Goal: Task Accomplishment & Management: Manage account settings

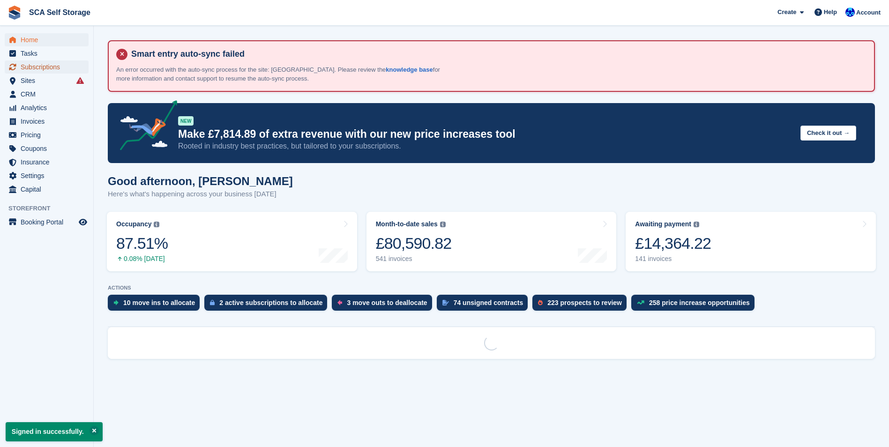
click at [29, 69] on span "Subscriptions" at bounding box center [49, 66] width 56 height 13
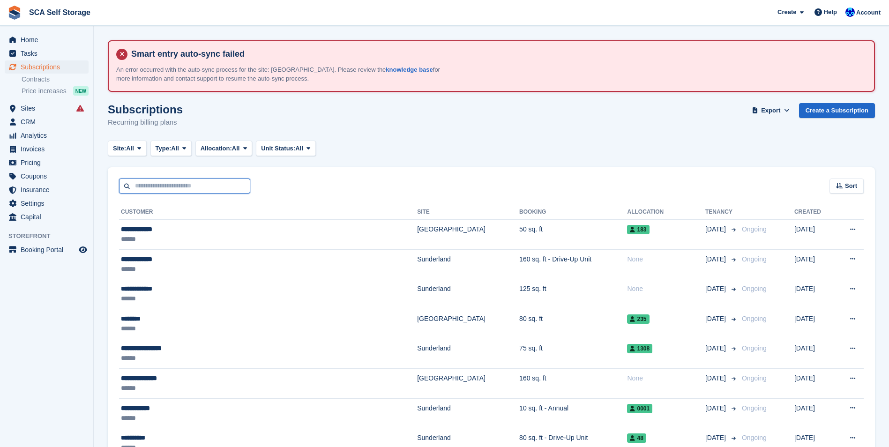
click at [147, 185] on input "text" at bounding box center [184, 186] width 131 height 15
type input "******"
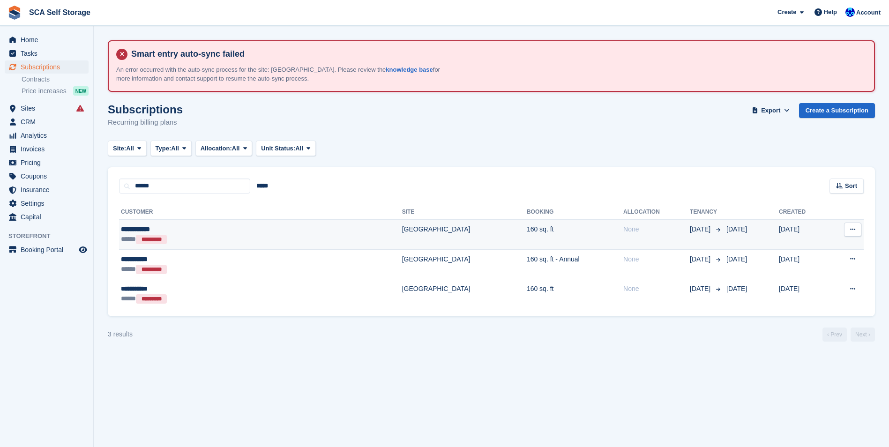
click at [167, 226] on div "**********" at bounding box center [197, 230] width 153 height 10
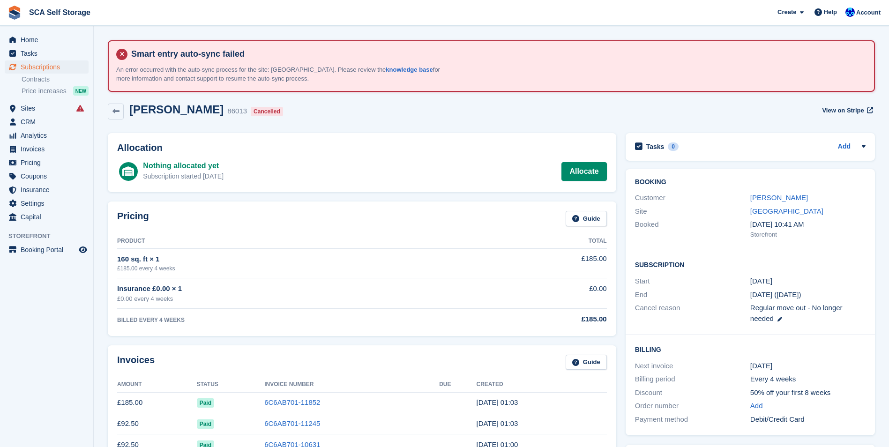
scroll to position [141, 0]
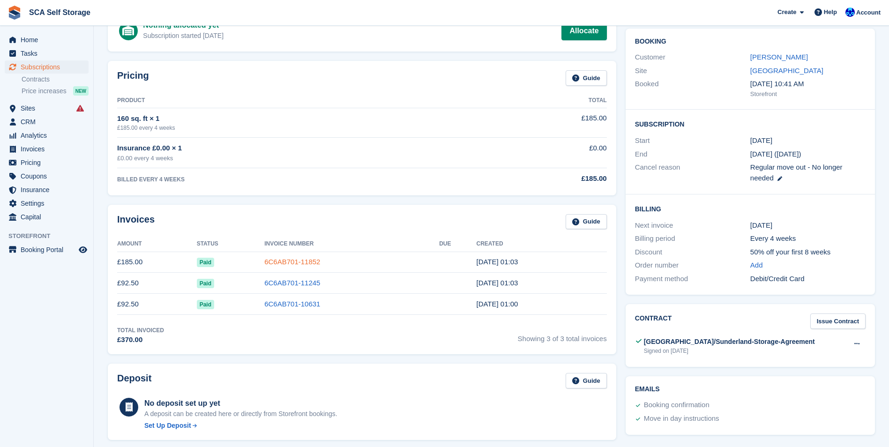
click at [272, 261] on link "6C6AB701-11852" at bounding box center [292, 262] width 56 height 8
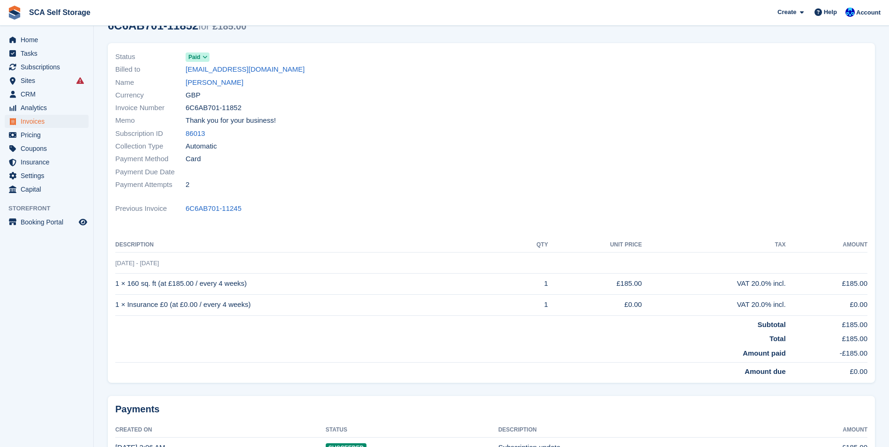
scroll to position [88, 0]
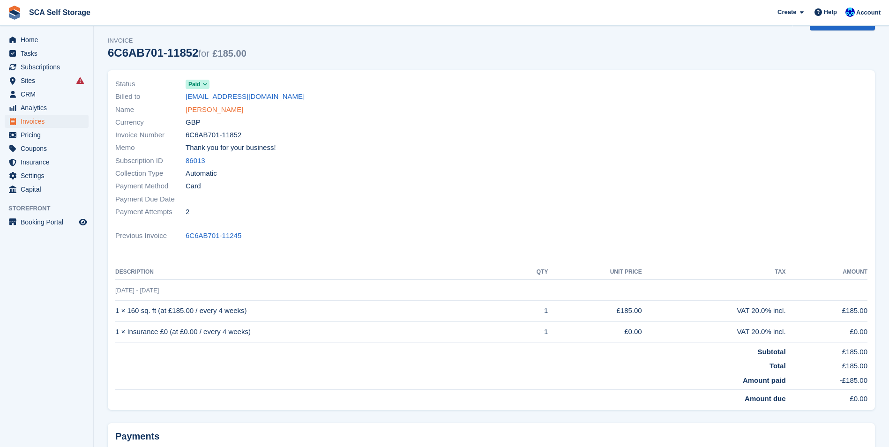
click at [212, 113] on link "[PERSON_NAME]" at bounding box center [215, 110] width 58 height 11
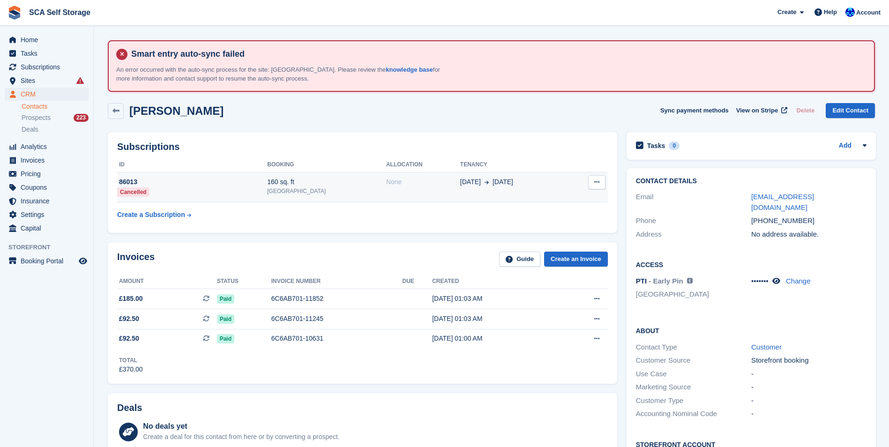
click at [264, 196] on td "86013 Cancelled" at bounding box center [192, 188] width 150 height 30
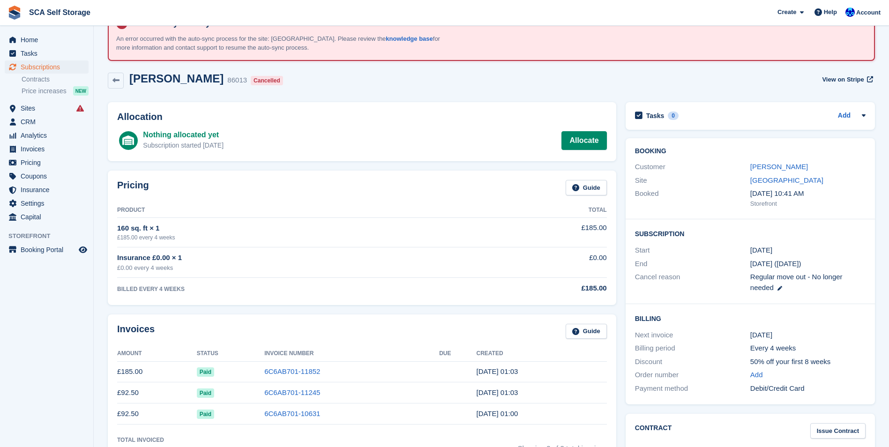
scroll to position [47, 0]
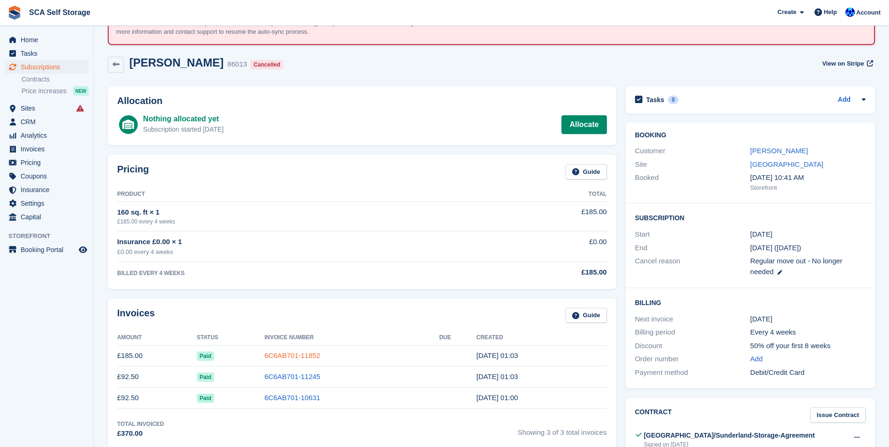
click at [277, 358] on link "6C6AB701-11852" at bounding box center [292, 356] width 56 height 8
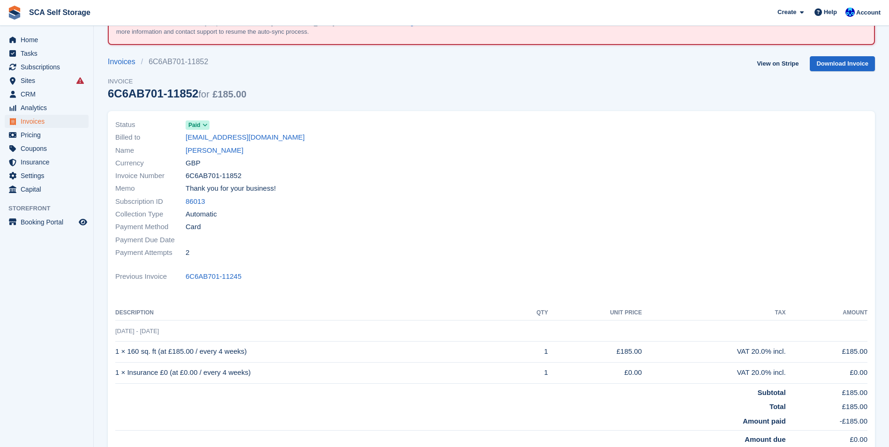
scroll to position [94, 0]
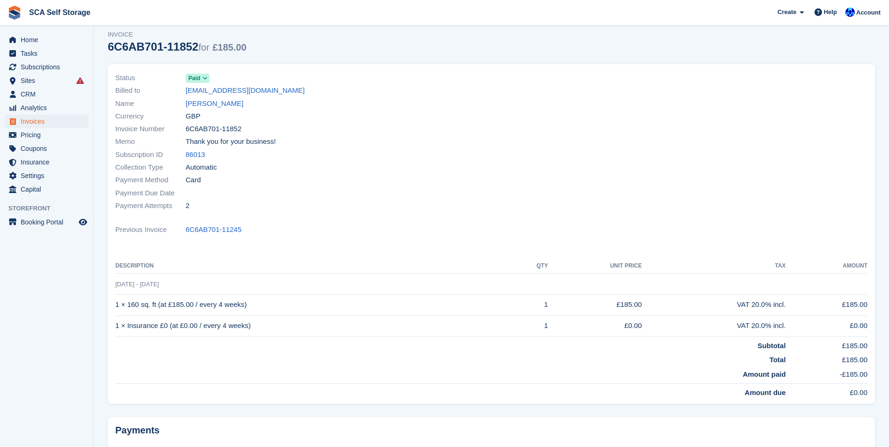
drag, startPoint x: 517, startPoint y: 159, endPoint x: 353, endPoint y: 136, distance: 165.1
click at [504, 162] on div at bounding box center [683, 142] width 382 height 152
click at [193, 108] on link "[PERSON_NAME]" at bounding box center [215, 103] width 58 height 11
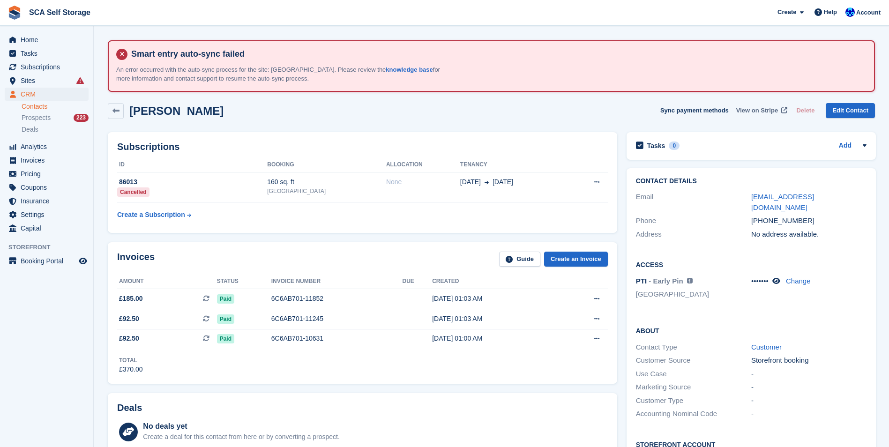
click at [762, 109] on span "View on Stripe" at bounding box center [757, 110] width 42 height 9
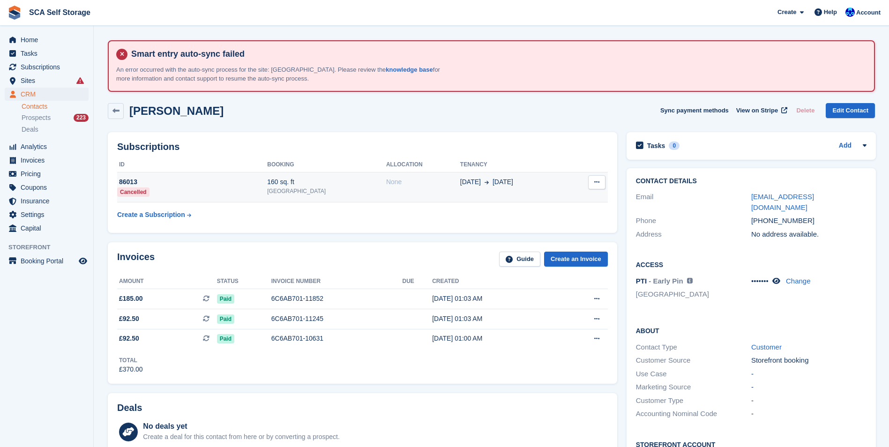
click at [424, 188] on td "None" at bounding box center [423, 188] width 74 height 30
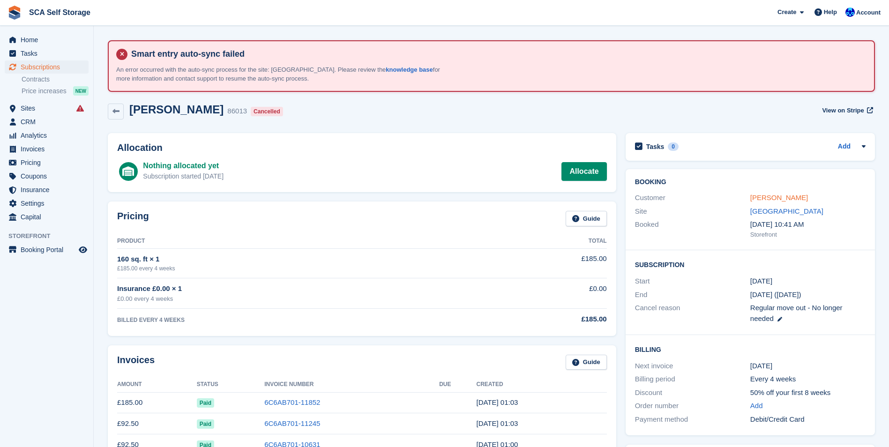
click at [768, 202] on link "[PERSON_NAME]" at bounding box center [779, 198] width 58 height 8
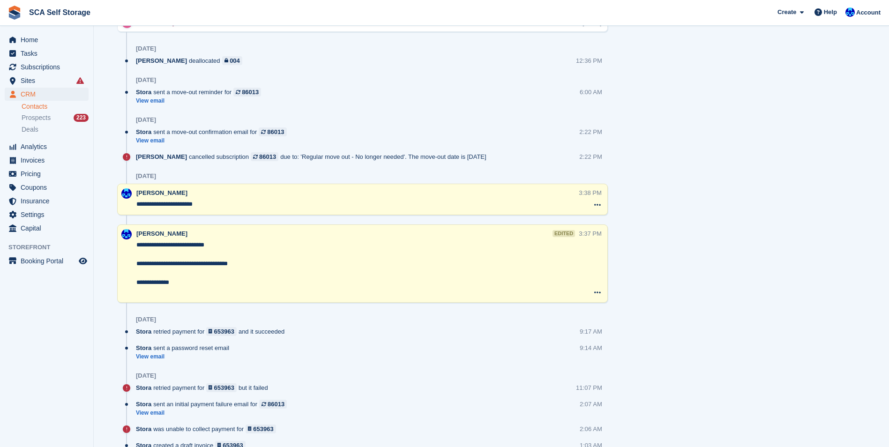
scroll to position [656, 0]
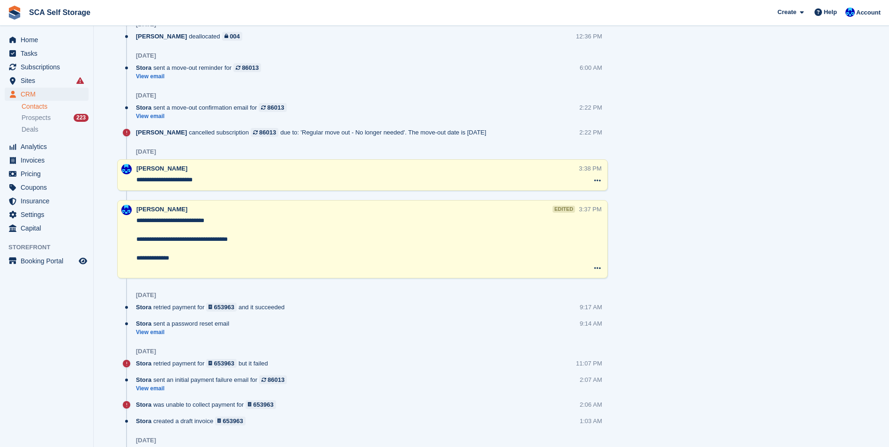
click at [651, 145] on div "Tasks 0 Add No tasks related to [PERSON_NAME] Contact Details Email [EMAIL_ADDR…" at bounding box center [751, 64] width 259 height 1187
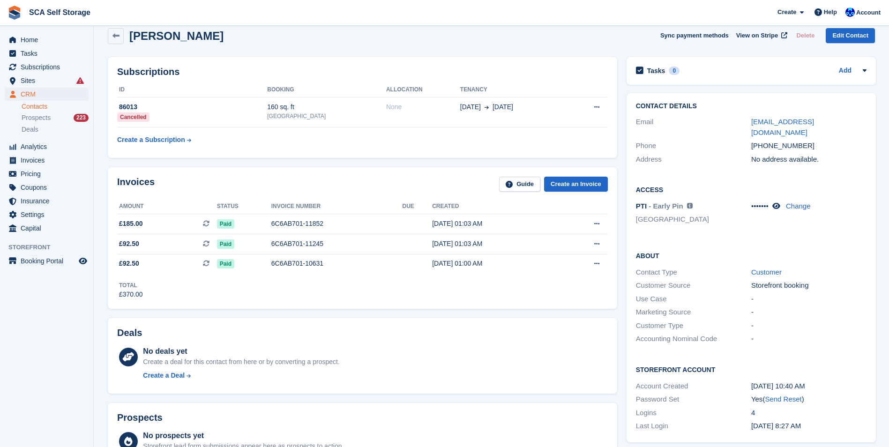
scroll to position [47, 0]
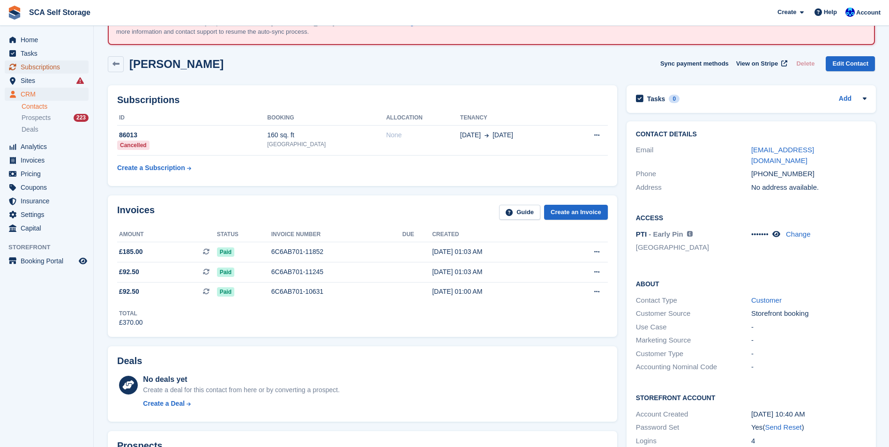
click at [28, 69] on span "Subscriptions" at bounding box center [49, 66] width 56 height 13
